Goal: Find specific page/section: Find specific page/section

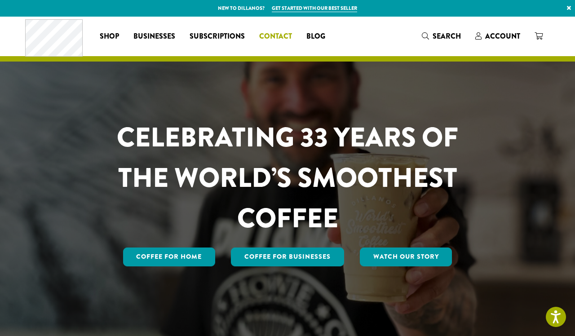
click at [283, 35] on span "Contact" at bounding box center [275, 36] width 33 height 11
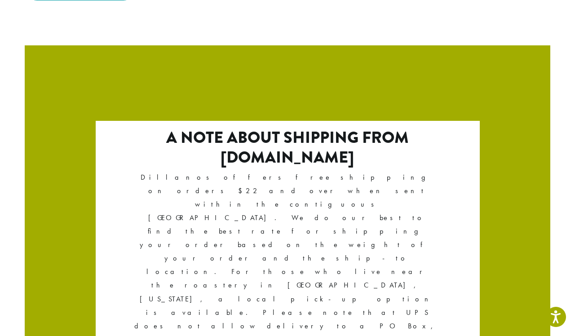
scroll to position [1566, 0]
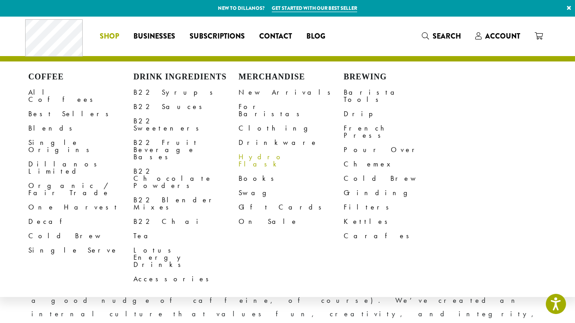
click at [248, 150] on link "Hydro Flask" at bounding box center [291, 161] width 105 height 22
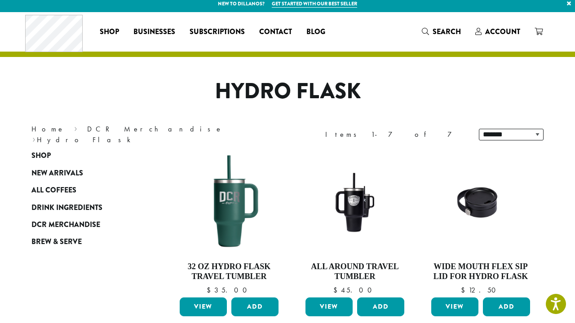
scroll to position [0, 0]
